Goal: Task Accomplishment & Management: Manage account settings

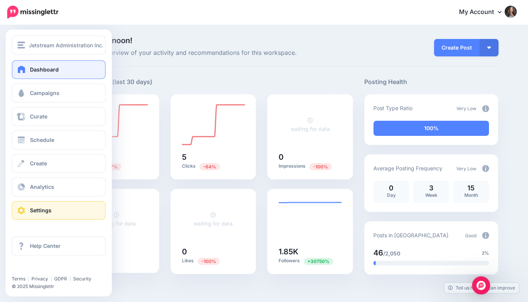
click at [36, 208] on span "Settings" at bounding box center [41, 210] width 22 height 6
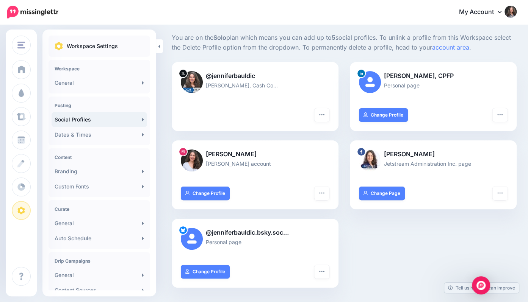
scroll to position [31, 0]
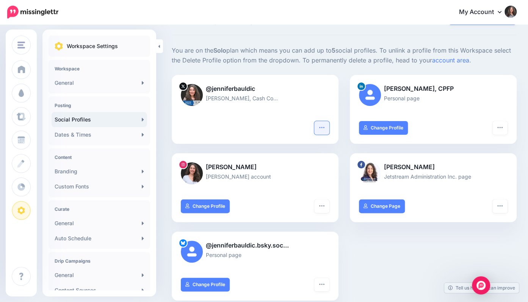
click at [323, 127] on icon "button" at bounding box center [321, 127] width 5 height 1
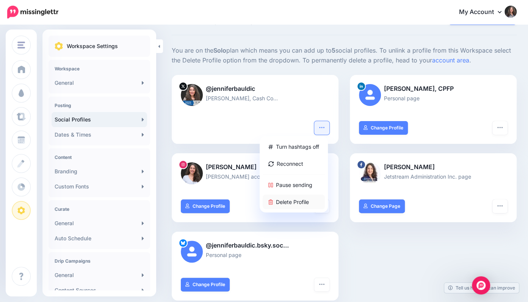
click at [283, 199] on link "Delete Profile" at bounding box center [294, 202] width 62 height 15
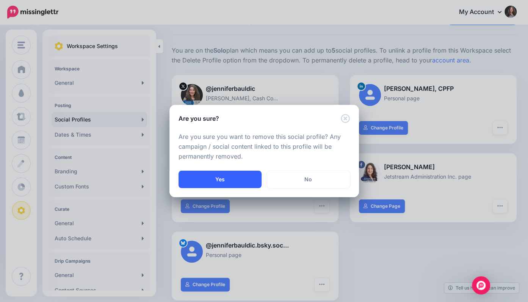
click at [217, 181] on button "Yes" at bounding box center [219, 179] width 83 height 17
